Goal: Find specific page/section: Find specific page/section

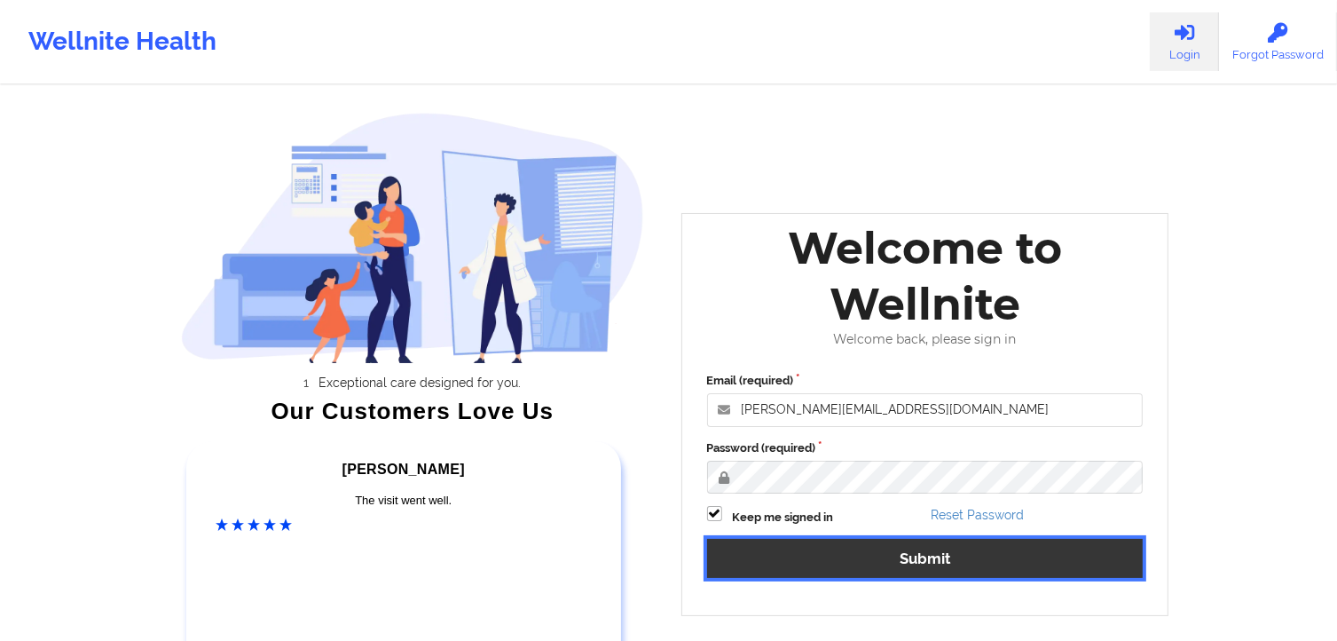
click at [889, 572] on button "Submit" at bounding box center [925, 558] width 437 height 38
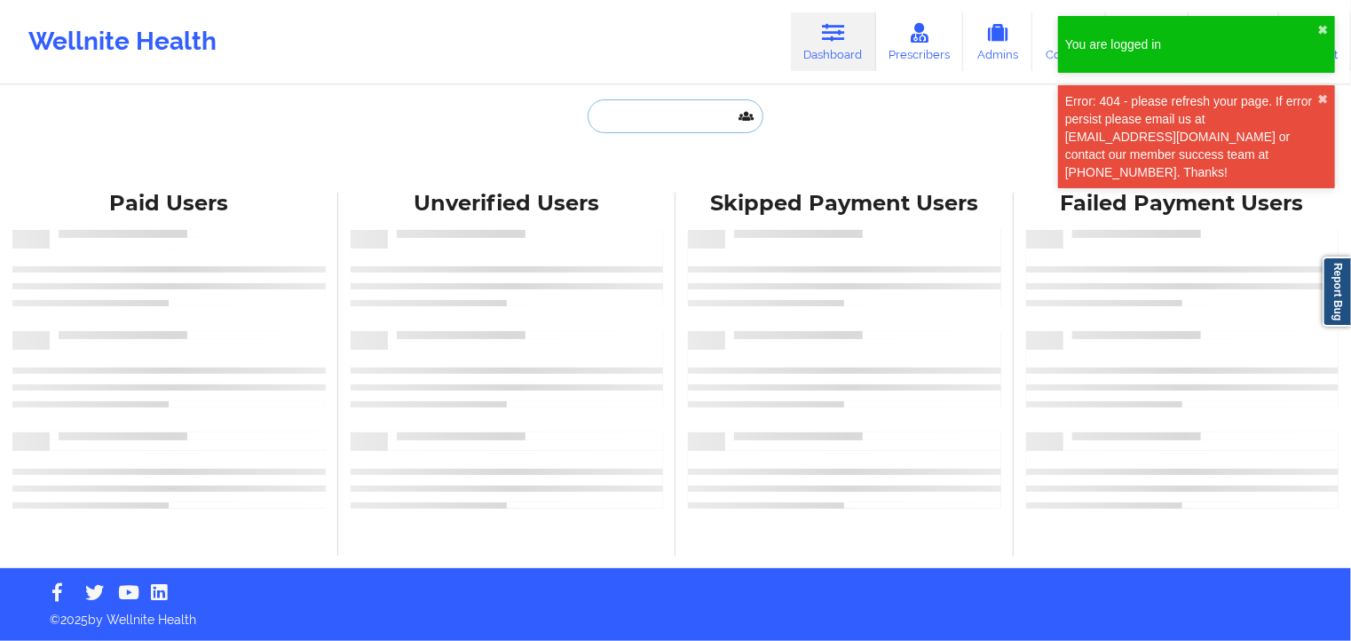
click at [646, 128] on input "text" at bounding box center [675, 116] width 176 height 34
paste input "[PERSON_NAME]"
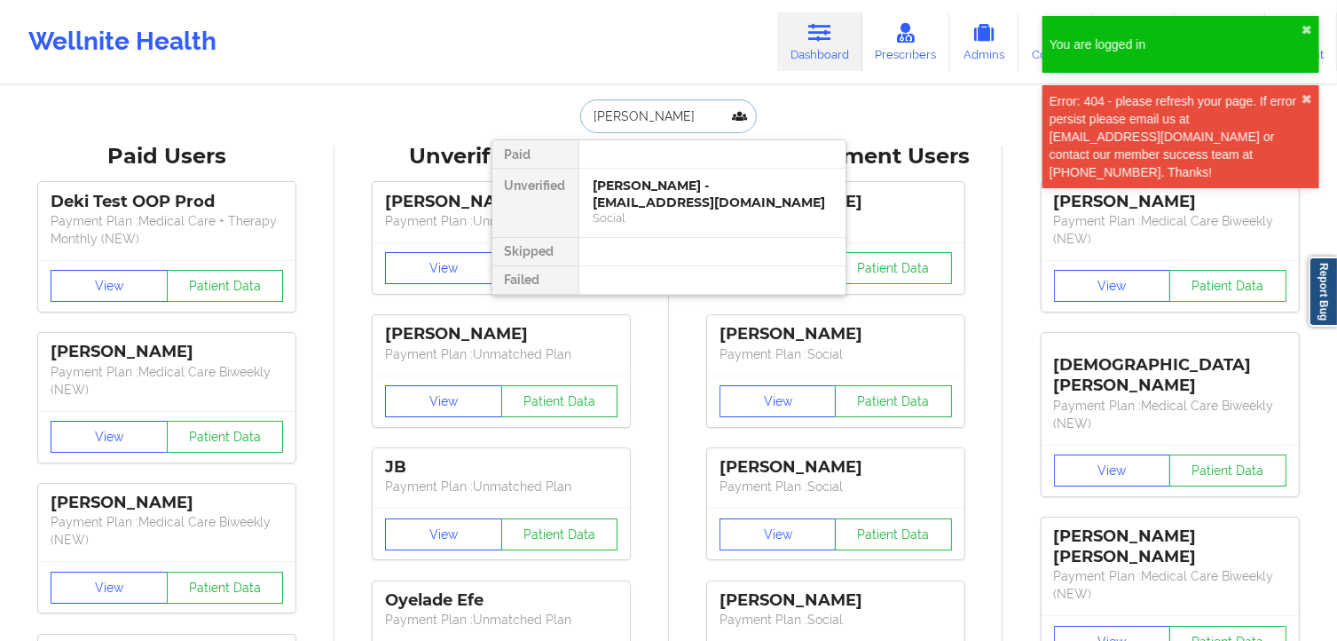
type input "[PERSON_NAME]"
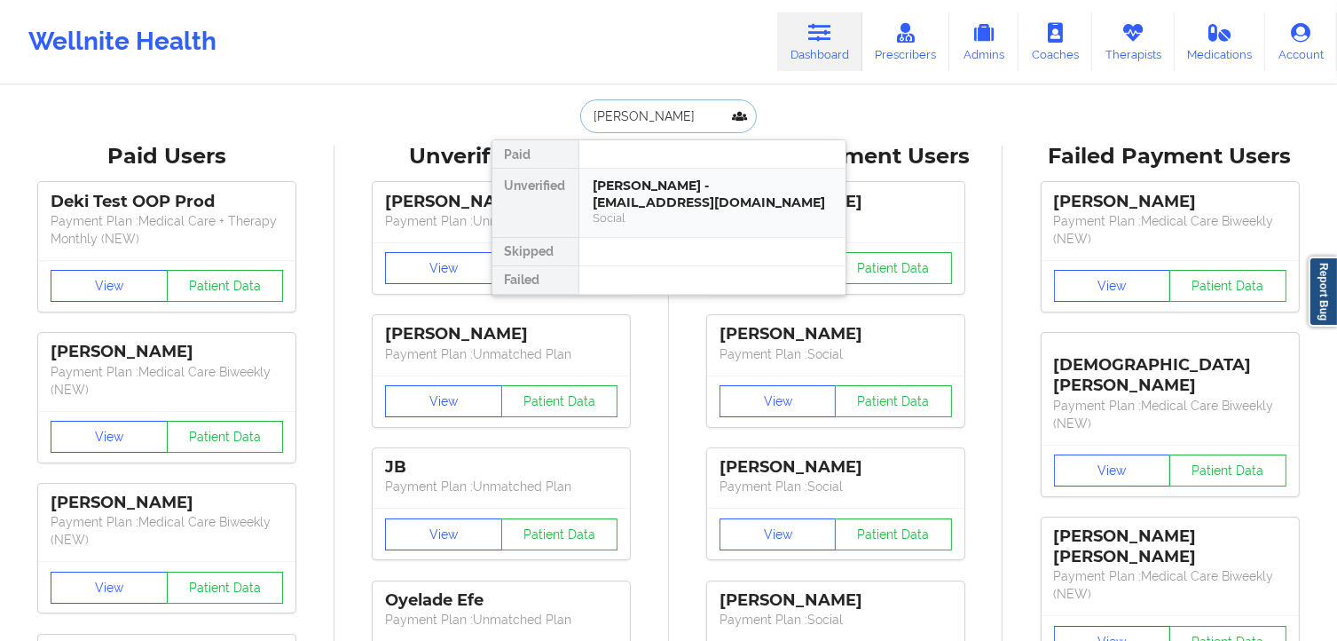
click at [674, 200] on div "[PERSON_NAME] - [EMAIL_ADDRESS][DOMAIN_NAME]" at bounding box center [713, 193] width 238 height 33
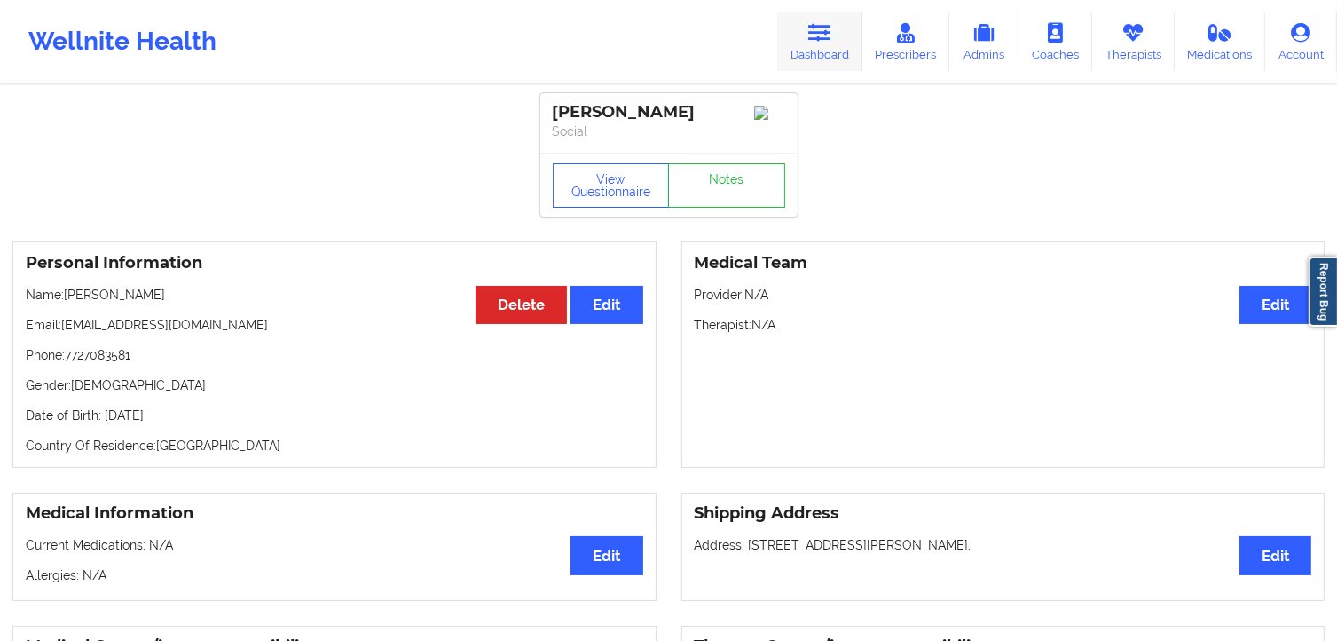
click at [837, 58] on link "Dashboard" at bounding box center [819, 41] width 85 height 59
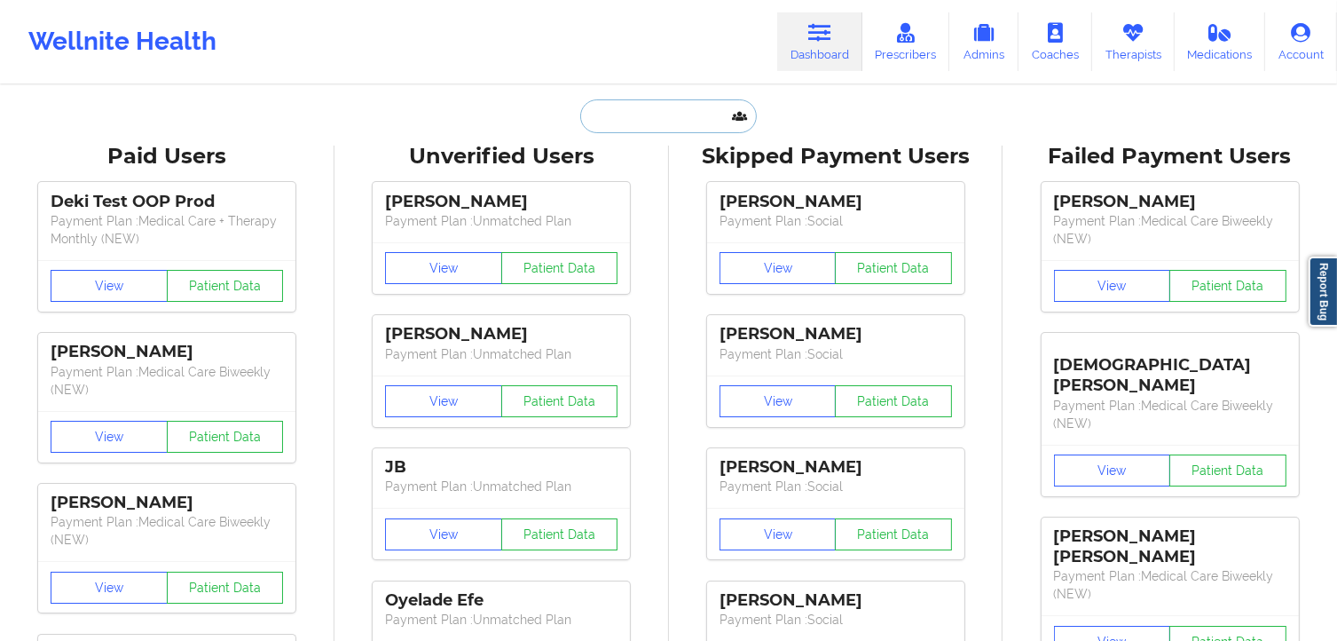
paste input "[PERSON_NAME]"
click at [654, 114] on input "text" at bounding box center [668, 116] width 176 height 34
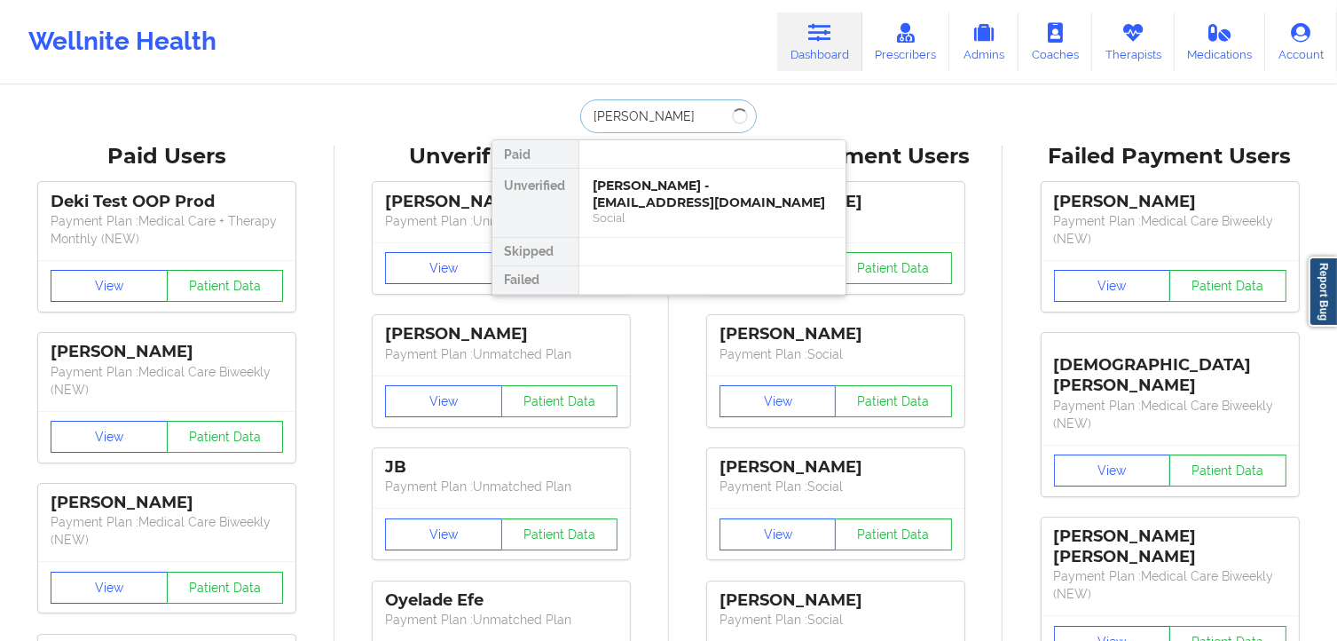
type input "[PERSON_NAME]"
click at [664, 201] on div "[PERSON_NAME] - [EMAIL_ADDRESS][DOMAIN_NAME]" at bounding box center [713, 193] width 238 height 33
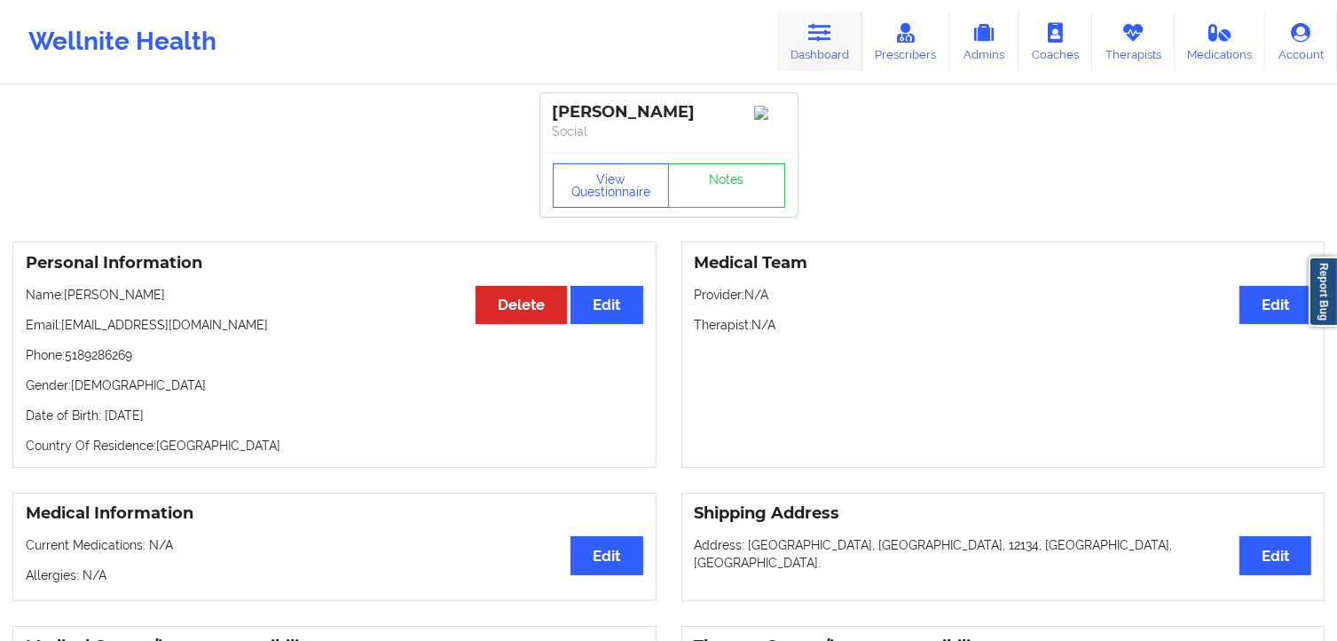
click at [817, 12] on link "Dashboard" at bounding box center [819, 41] width 85 height 59
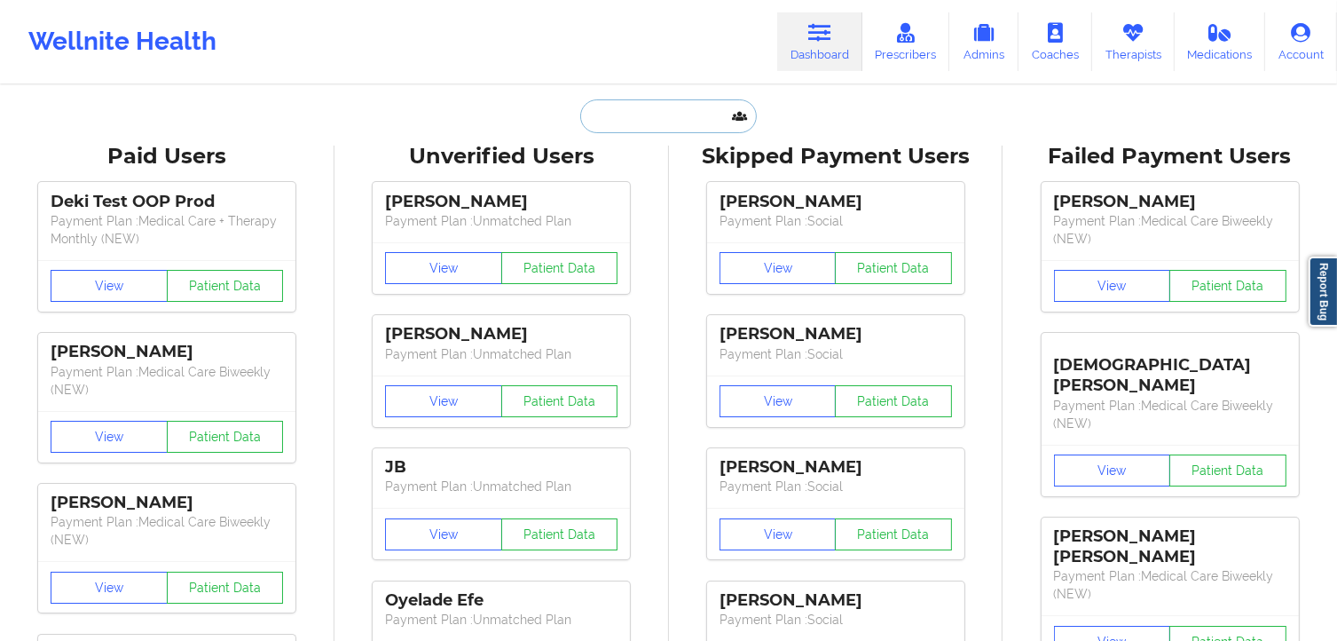
click at [618, 111] on input "text" at bounding box center [668, 116] width 176 height 34
paste input "[PERSON_NAME]"
type input "[PERSON_NAME]"
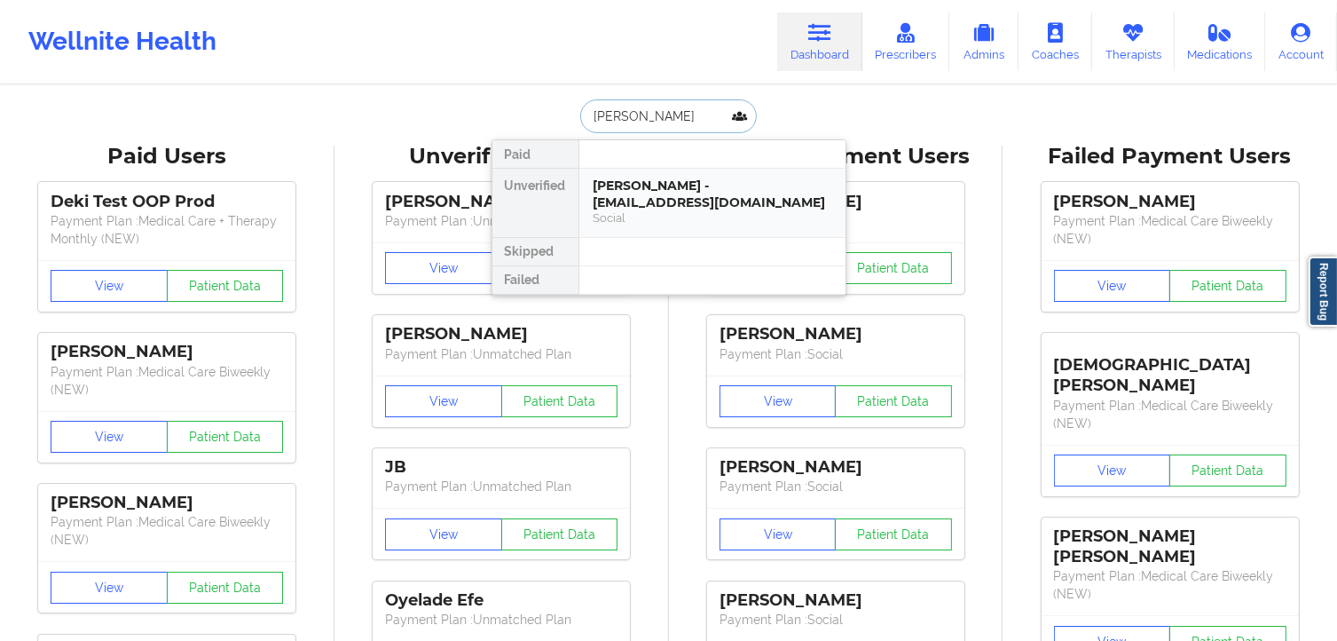
click at [706, 216] on div "Social" at bounding box center [713, 217] width 238 height 15
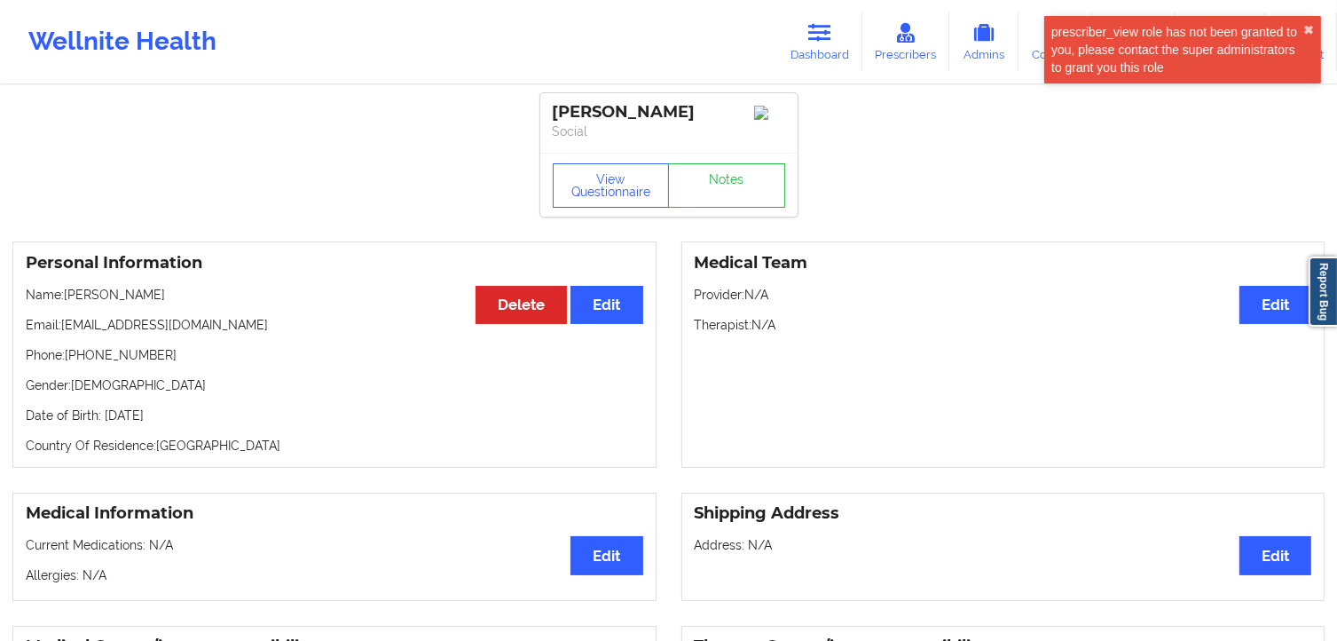
click at [706, 216] on div "View Questionnaire Notes" at bounding box center [668, 185] width 257 height 64
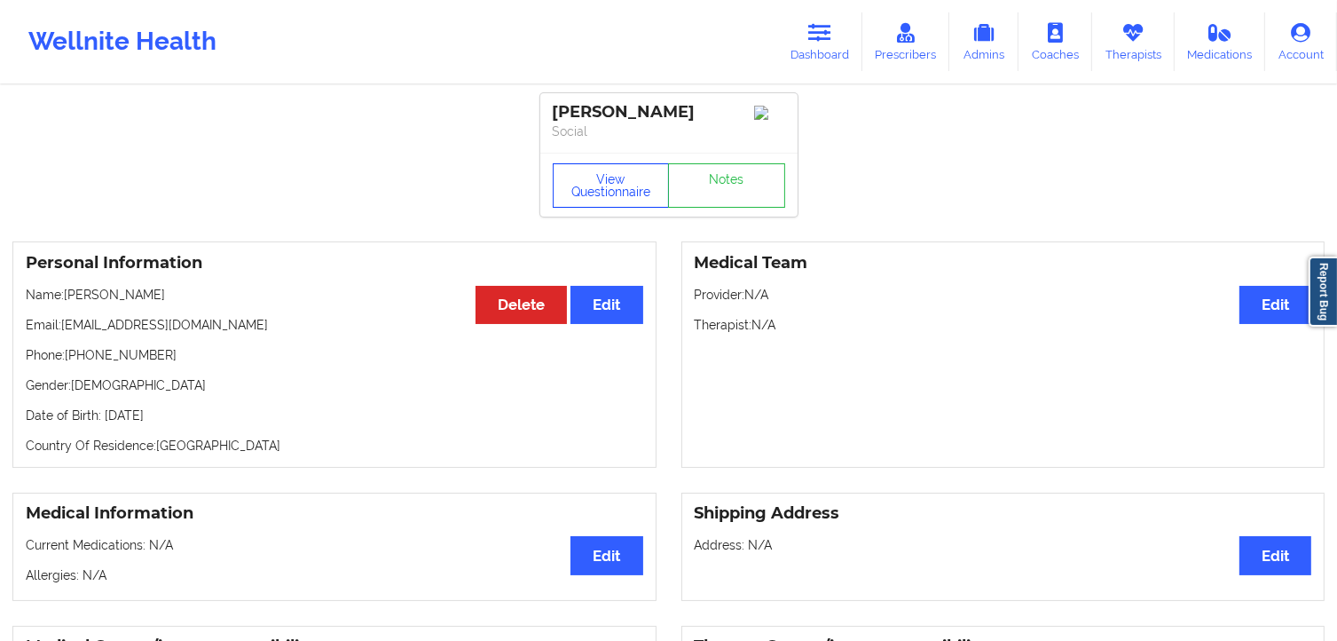
click at [628, 181] on button "View Questionnaire" at bounding box center [611, 185] width 117 height 44
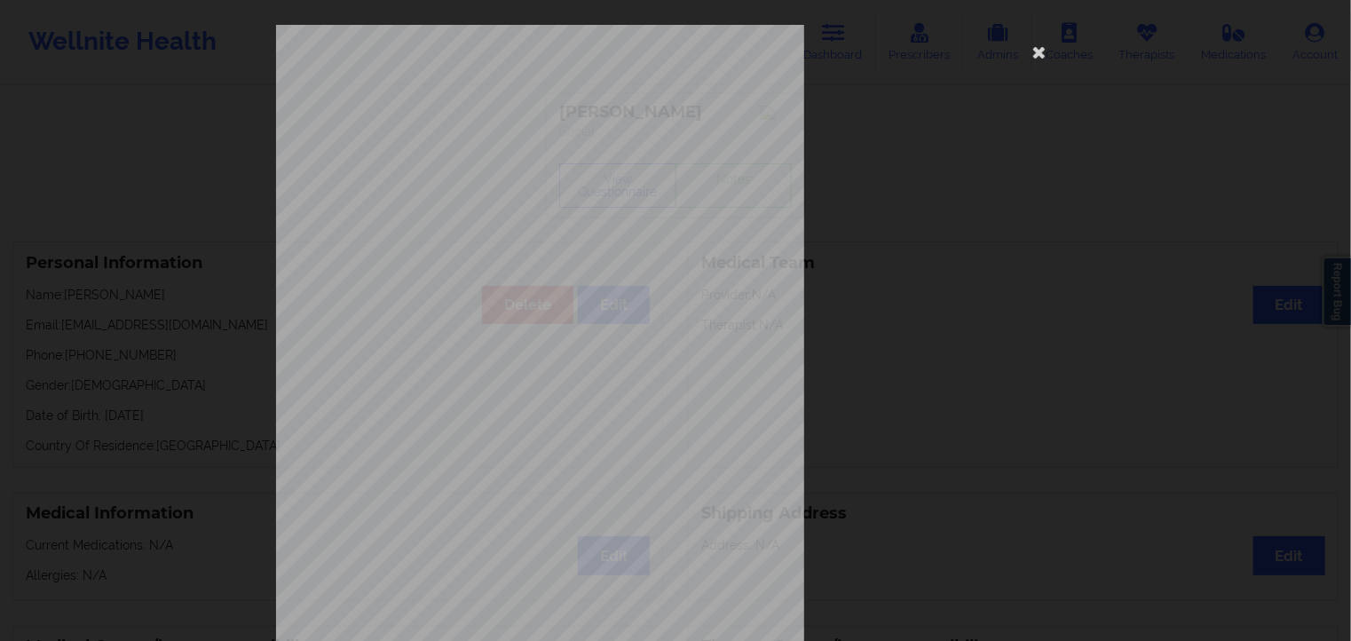
scroll to position [206, 0]
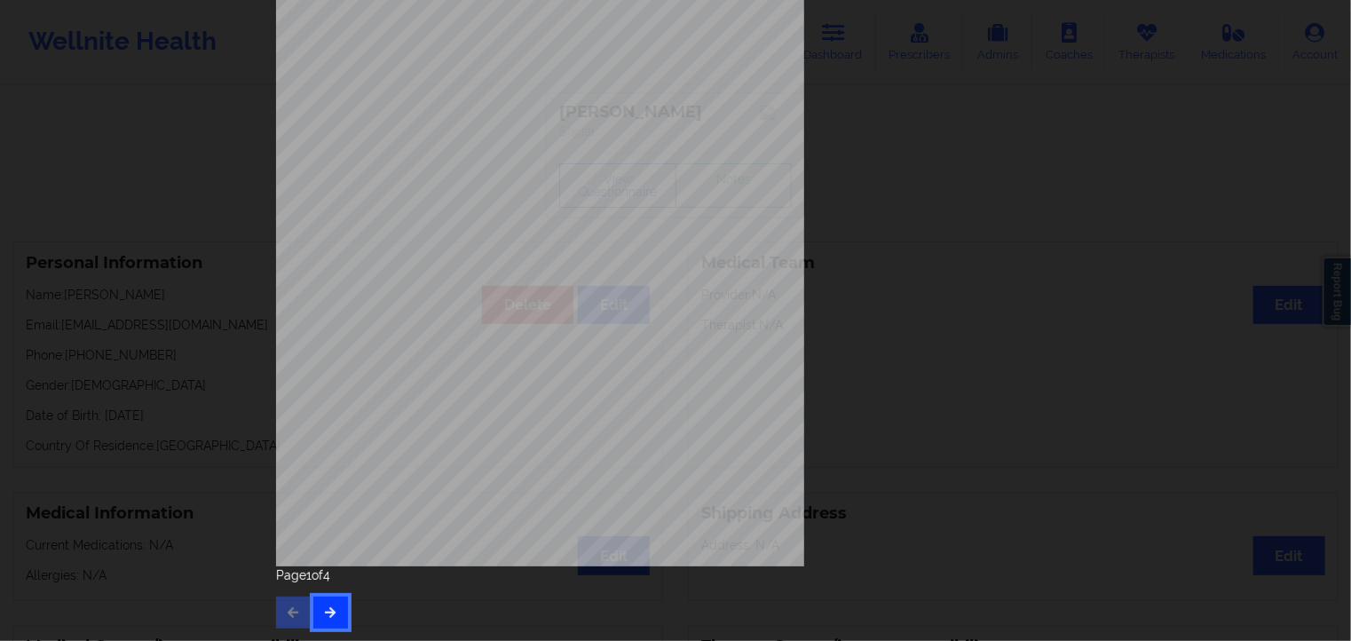
click at [343, 615] on button "button" at bounding box center [330, 612] width 35 height 32
click at [323, 614] on icon "button" at bounding box center [330, 611] width 15 height 11
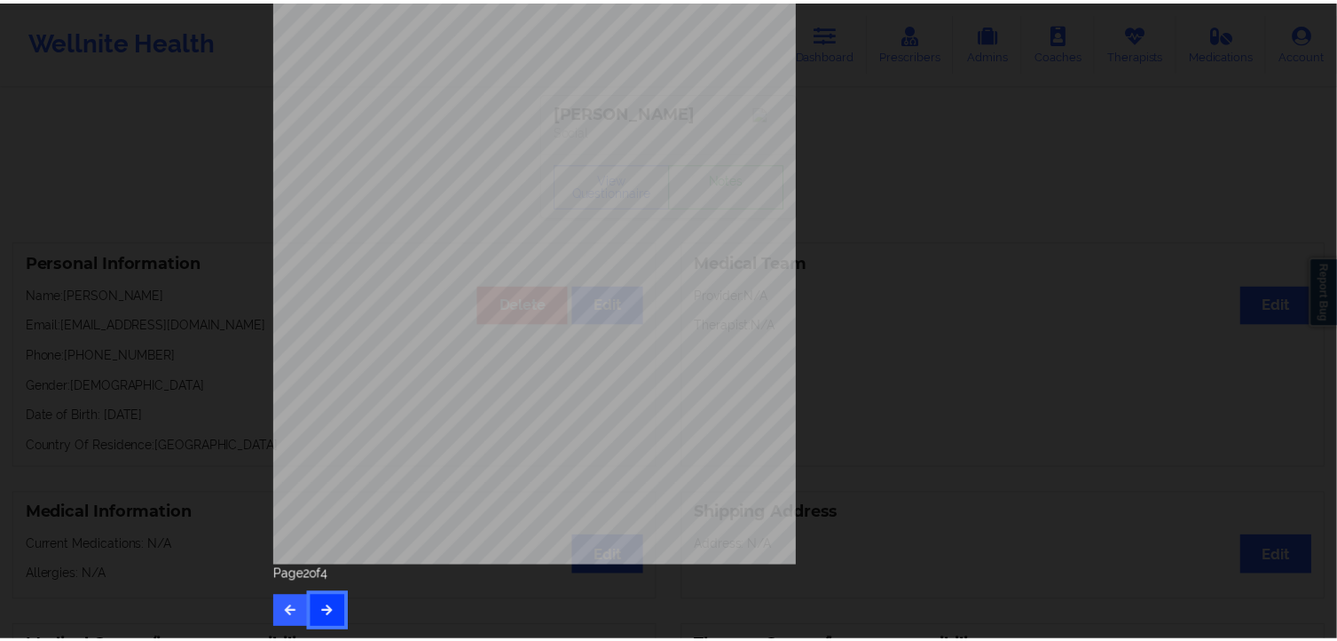
scroll to position [0, 0]
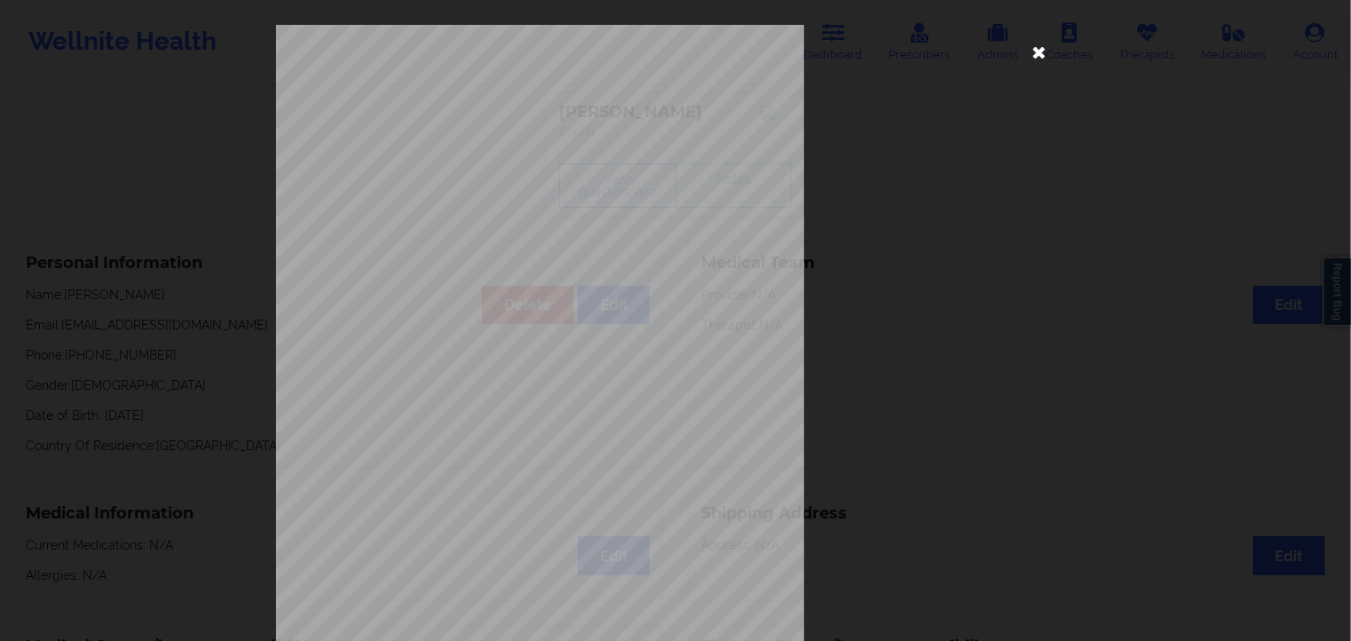
click at [1033, 50] on icon at bounding box center [1039, 51] width 28 height 28
